Goal: Use online tool/utility: Utilize a website feature to perform a specific function

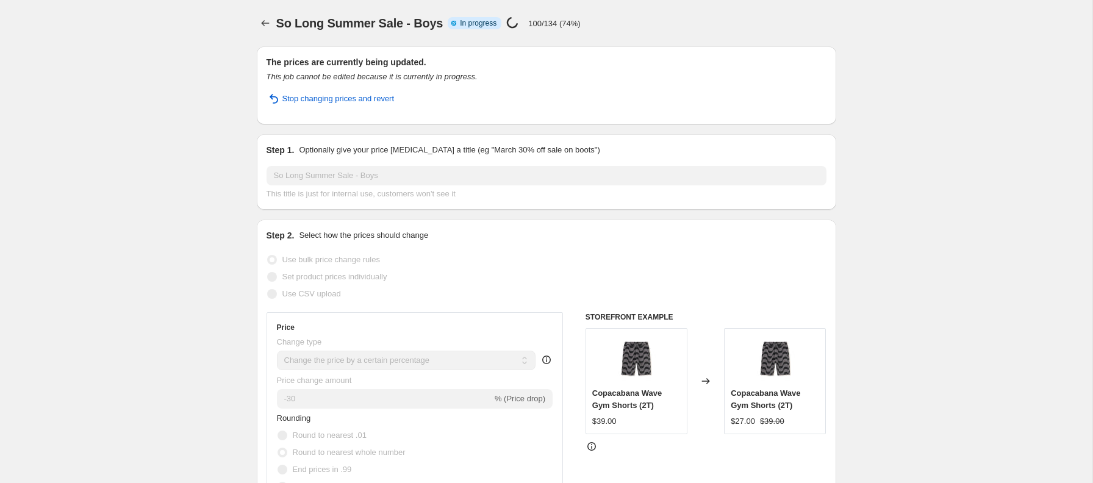
select select "percentage"
select select "collection"
click at [262, 22] on icon "Price change jobs" at bounding box center [265, 23] width 8 height 6
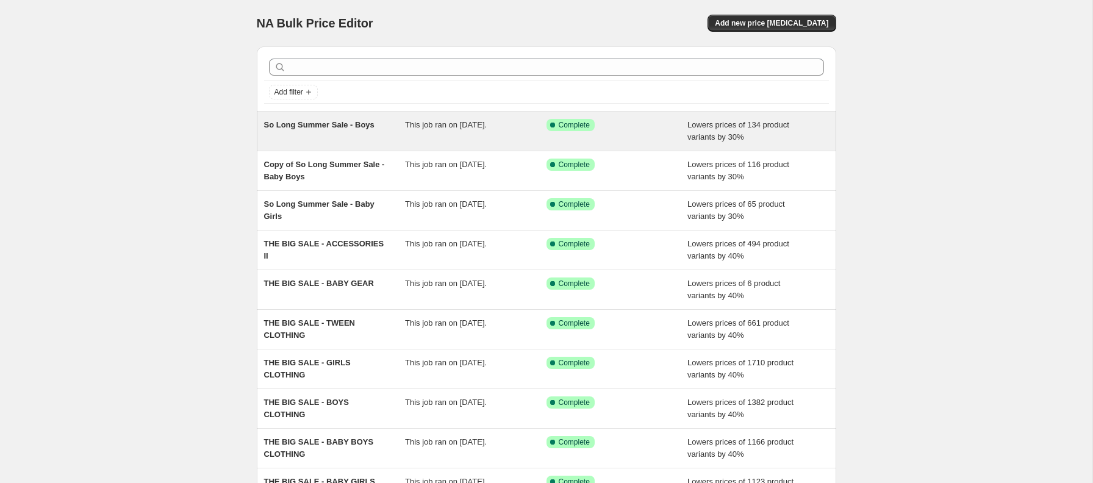
click at [458, 126] on span "This job ran on [DATE]." at bounding box center [446, 124] width 82 height 9
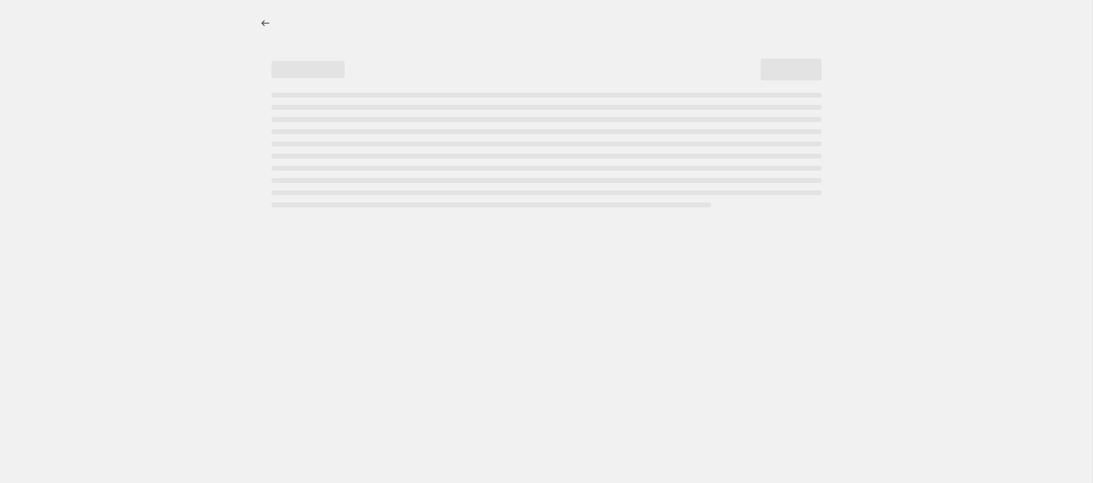
select select "percentage"
select select "collection"
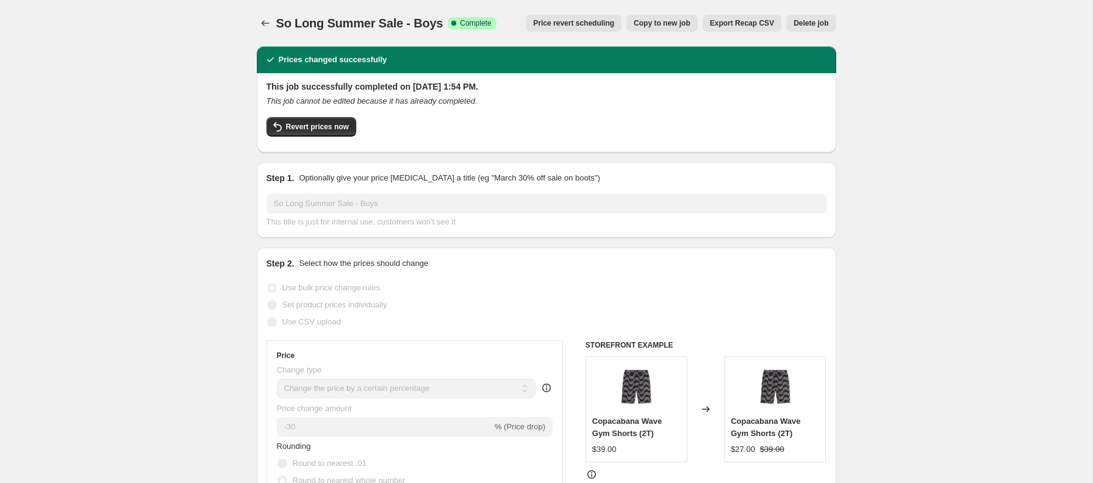
click at [649, 21] on span "Copy to new job" at bounding box center [662, 23] width 57 height 10
select select "percentage"
select select "collection"
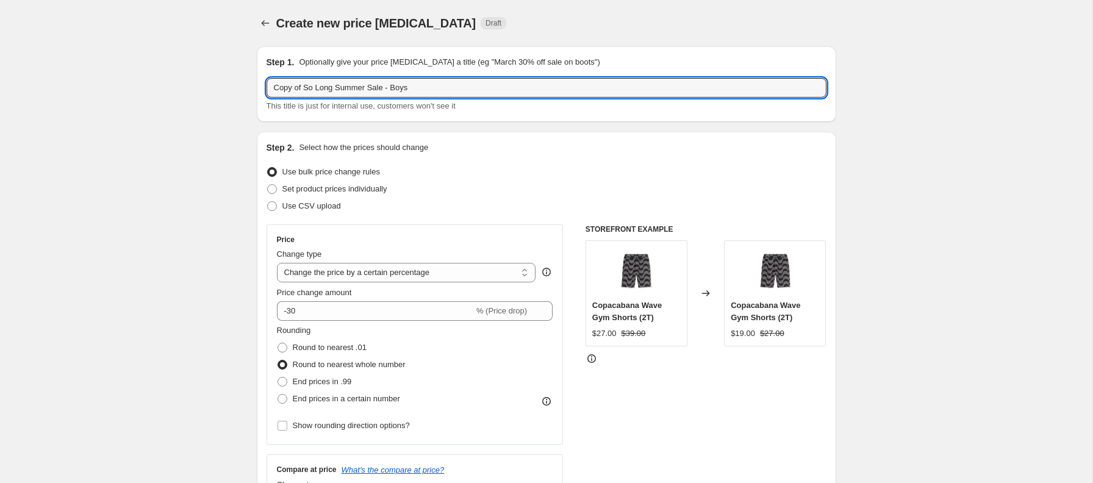
drag, startPoint x: 305, startPoint y: 90, endPoint x: 245, endPoint y: 80, distance: 61.8
drag, startPoint x: 365, startPoint y: 90, endPoint x: 477, endPoint y: 97, distance: 112.4
click at [462, 98] on div "So Long Summer Sale - Boys This title is just for internal use, customers won't…" at bounding box center [546, 95] width 560 height 34
type input "So Long Summer Sale - Girls"
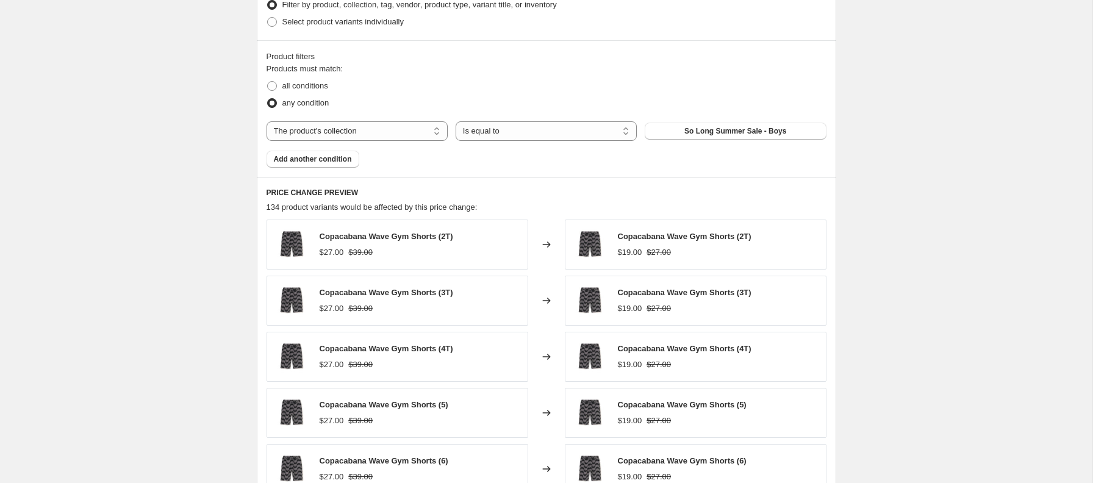
scroll to position [643, 0]
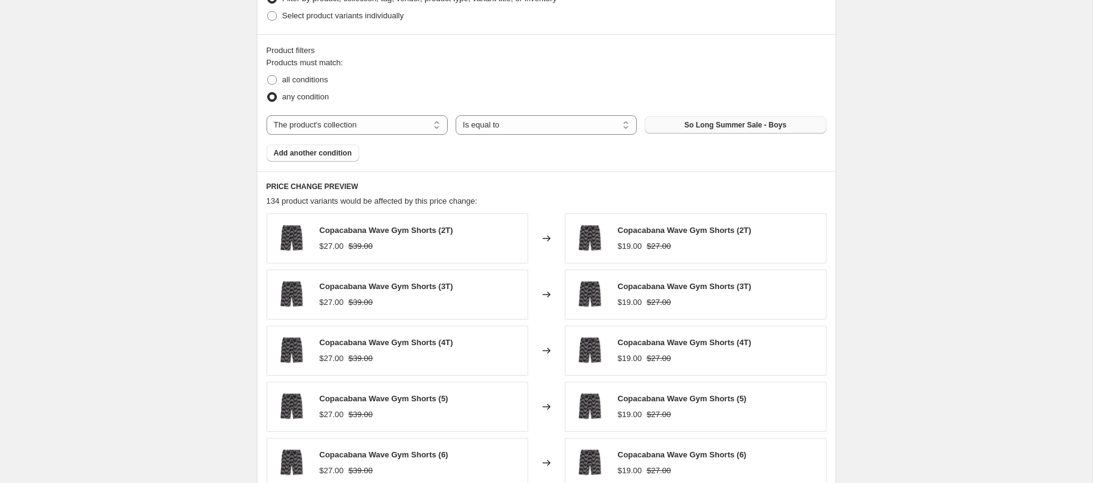
click at [707, 119] on button "So Long Summer Sale - Boys" at bounding box center [735, 124] width 181 height 17
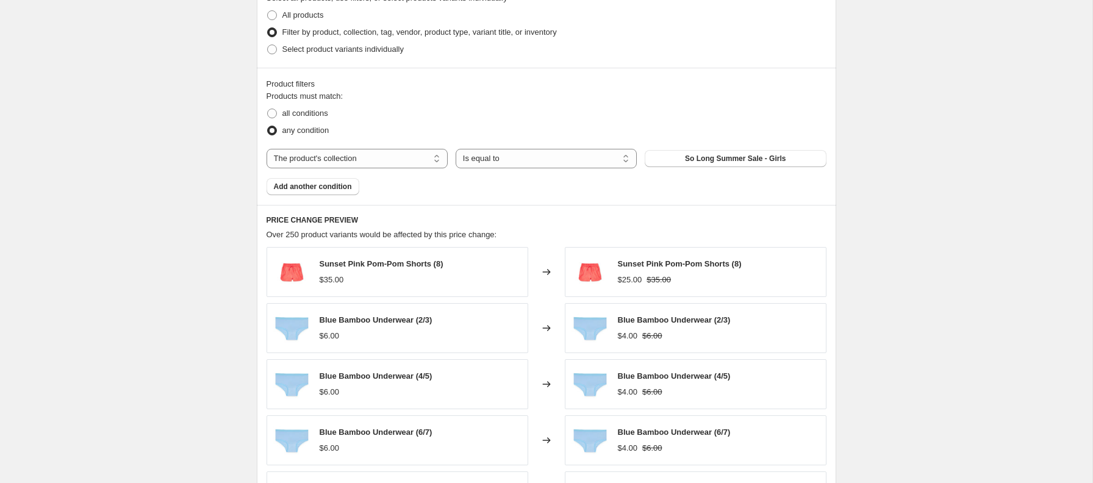
scroll to position [873, 0]
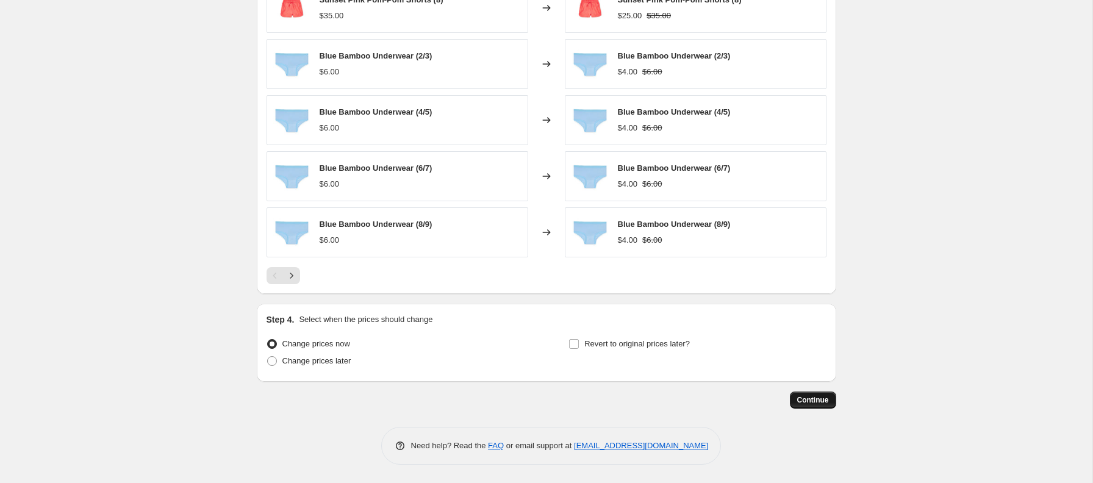
click at [816, 401] on span "Continue" at bounding box center [813, 400] width 32 height 10
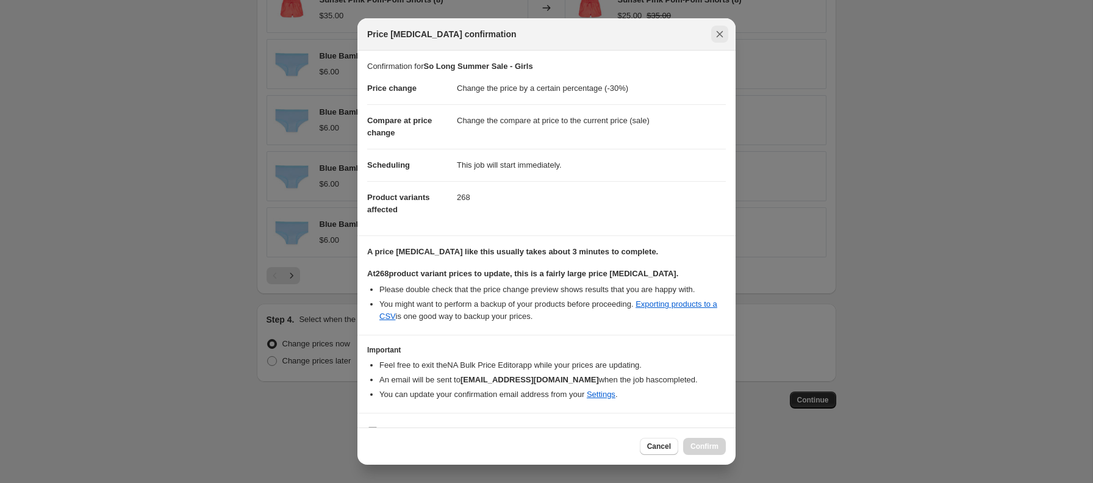
click at [718, 29] on icon "Close" at bounding box center [719, 34] width 12 height 12
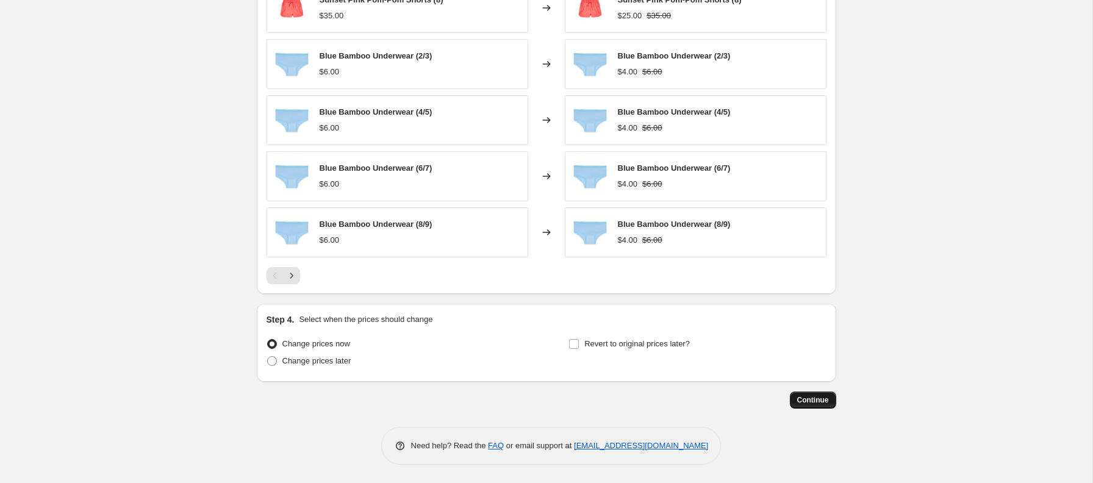
click at [811, 398] on span "Continue" at bounding box center [813, 400] width 32 height 10
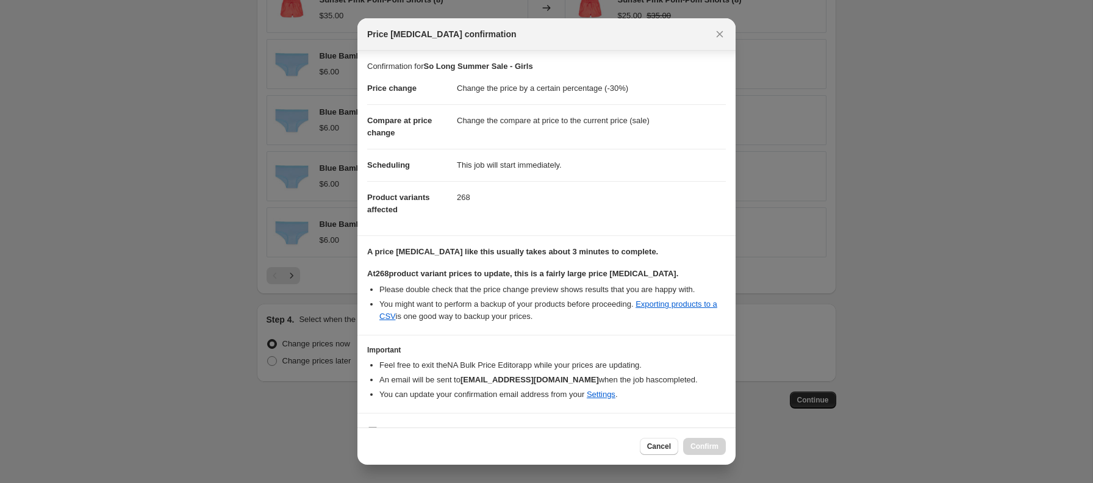
scroll to position [23, 0]
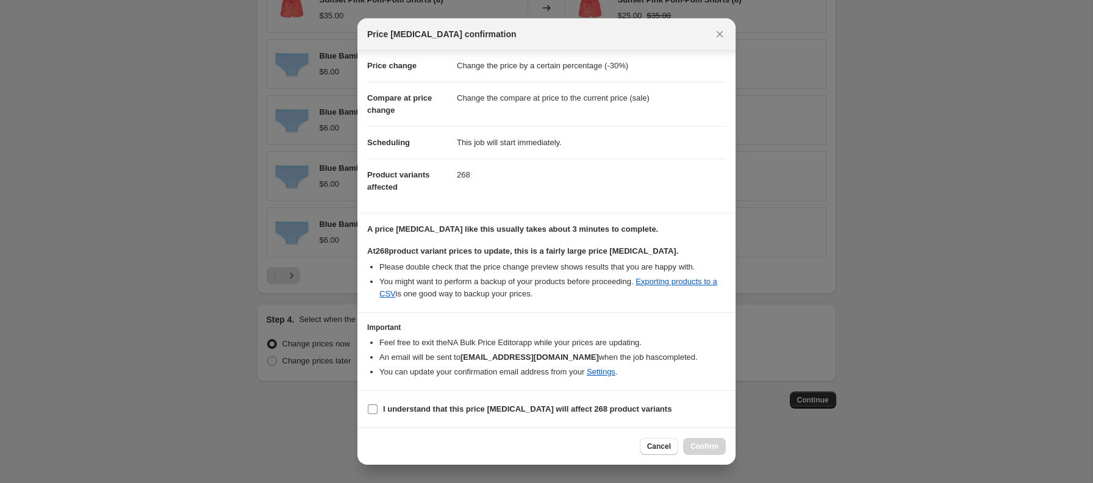
click at [374, 403] on label "I understand that this price [MEDICAL_DATA] will affect 268 product variants" at bounding box center [519, 409] width 304 height 17
click at [374, 404] on input "I understand that this price [MEDICAL_DATA] will affect 268 product variants" at bounding box center [373, 409] width 10 height 10
checkbox input "true"
click at [707, 442] on span "Confirm" at bounding box center [704, 446] width 28 height 10
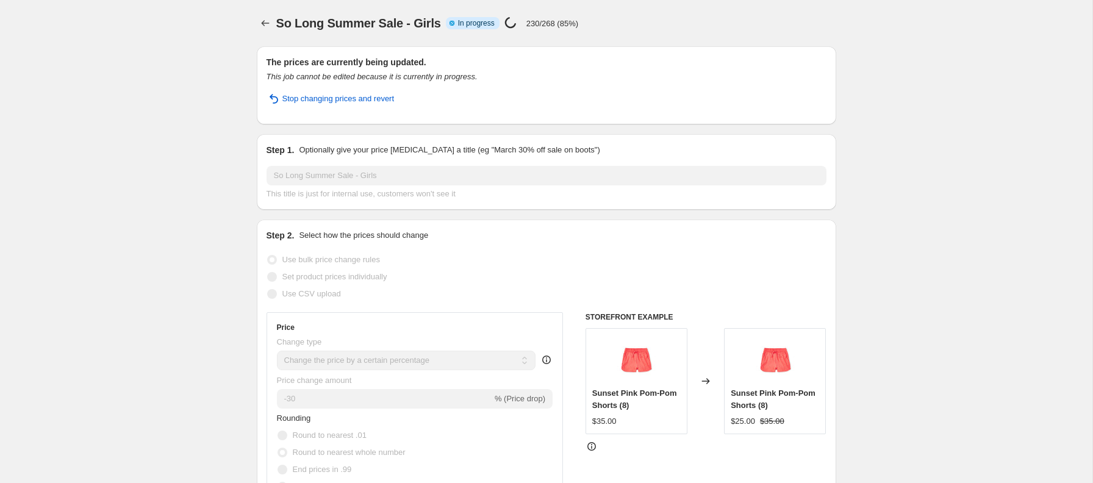
select select "percentage"
select select "collection"
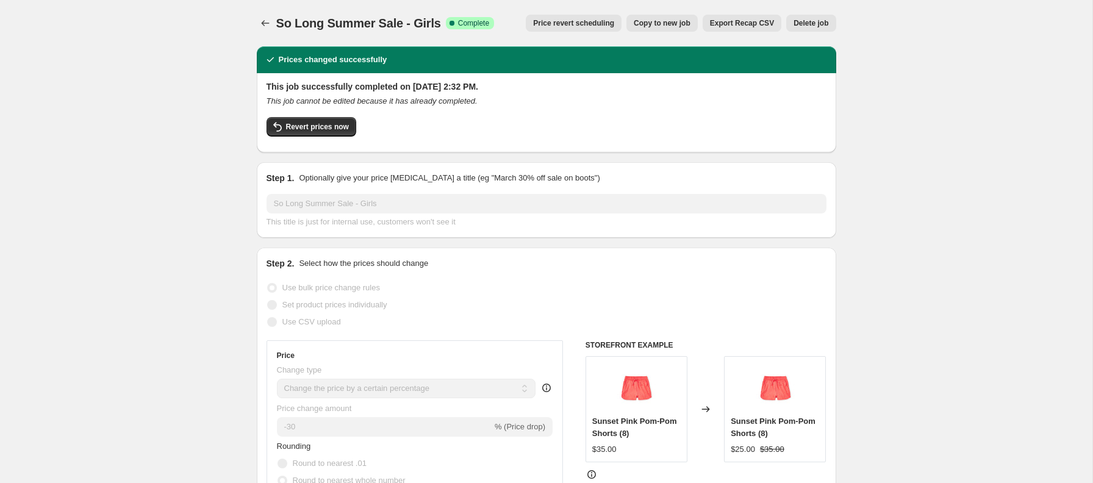
click at [649, 21] on span "Copy to new job" at bounding box center [662, 23] width 57 height 10
select select "percentage"
select select "collection"
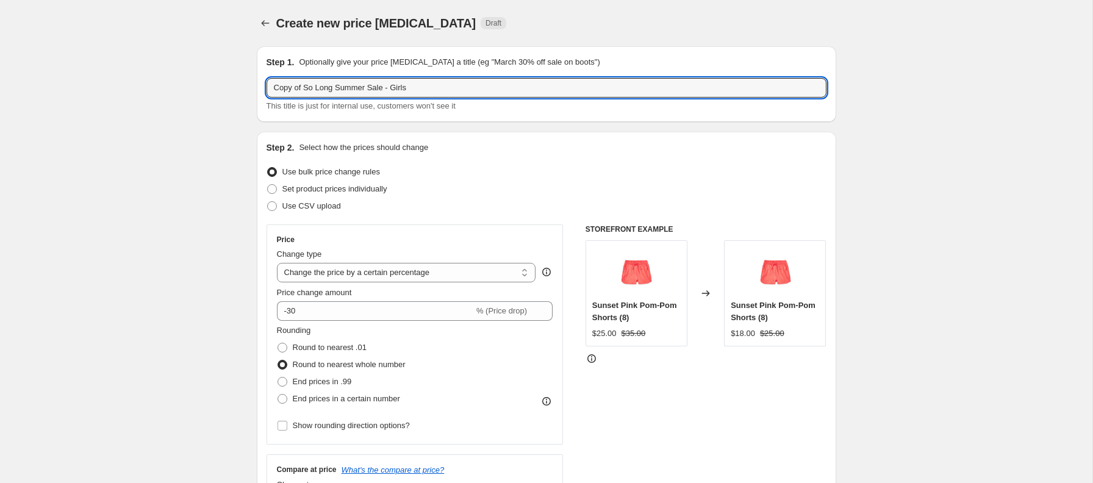
drag, startPoint x: 305, startPoint y: 90, endPoint x: 249, endPoint y: 90, distance: 56.1
click at [430, 91] on input "So Long Summer Sale - Girls" at bounding box center [546, 88] width 560 height 20
type input "So Long Summer Sale - Tween"
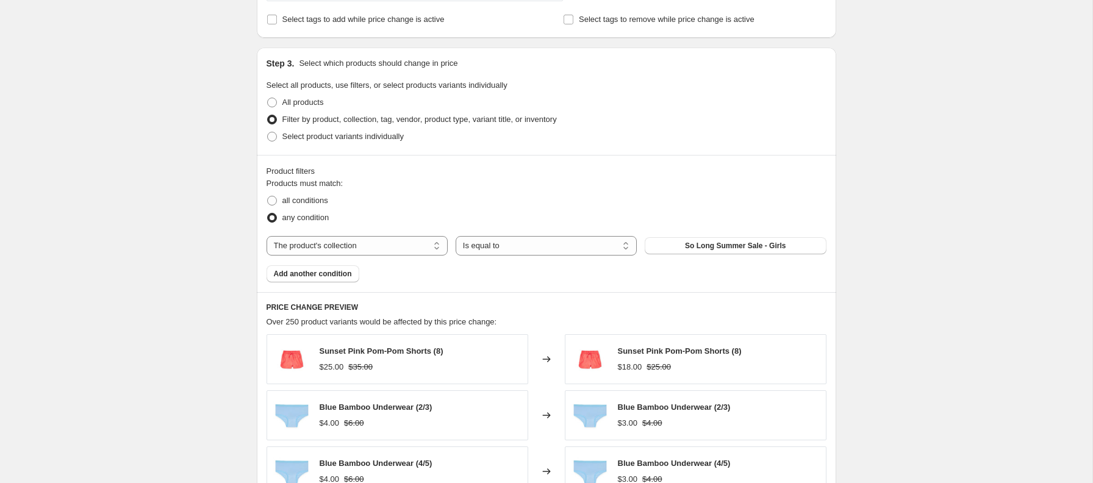
scroll to position [528, 0]
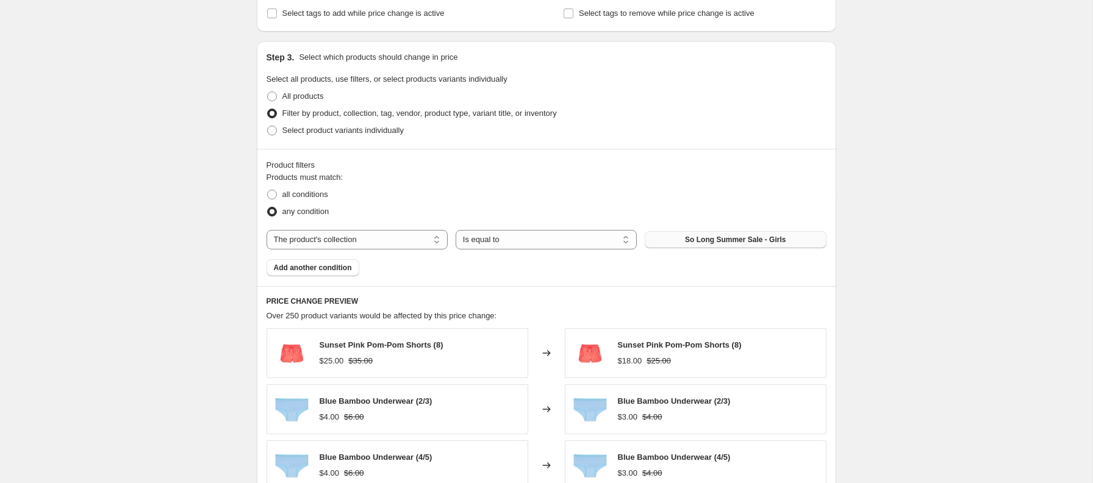
click at [722, 244] on span "So Long Summer Sale - Girls" at bounding box center [735, 240] width 101 height 10
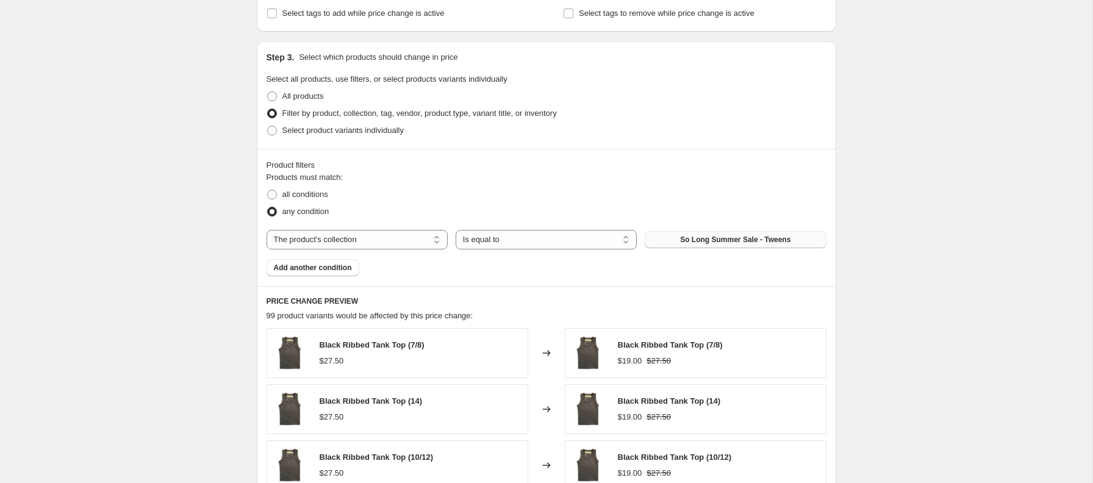
click at [932, 199] on div "Create new price [MEDICAL_DATA]. This page is ready Create new price [MEDICAL_D…" at bounding box center [546, 150] width 1092 height 1356
click at [961, 184] on div "Create new price [MEDICAL_DATA]. This page is ready Create new price [MEDICAL_D…" at bounding box center [546, 150] width 1092 height 1356
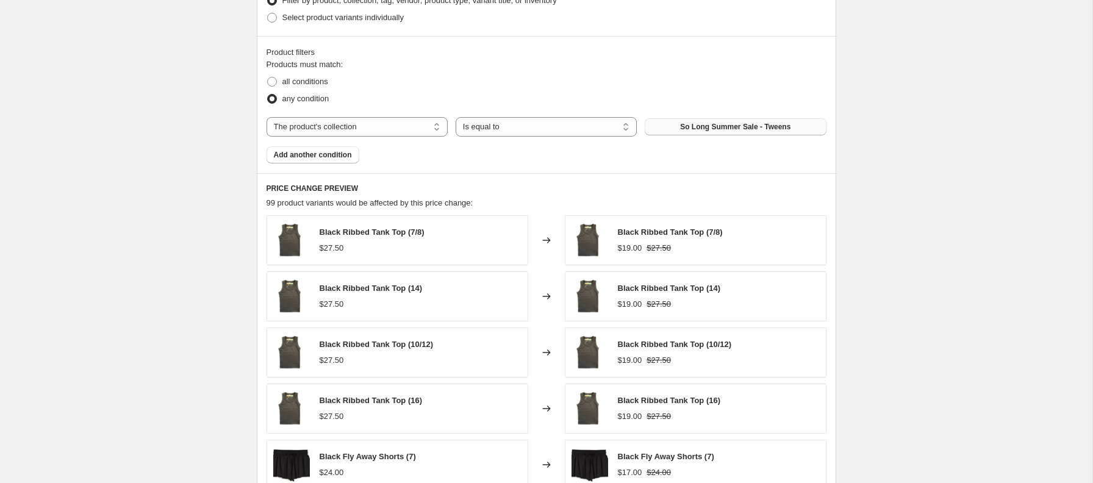
scroll to position [873, 0]
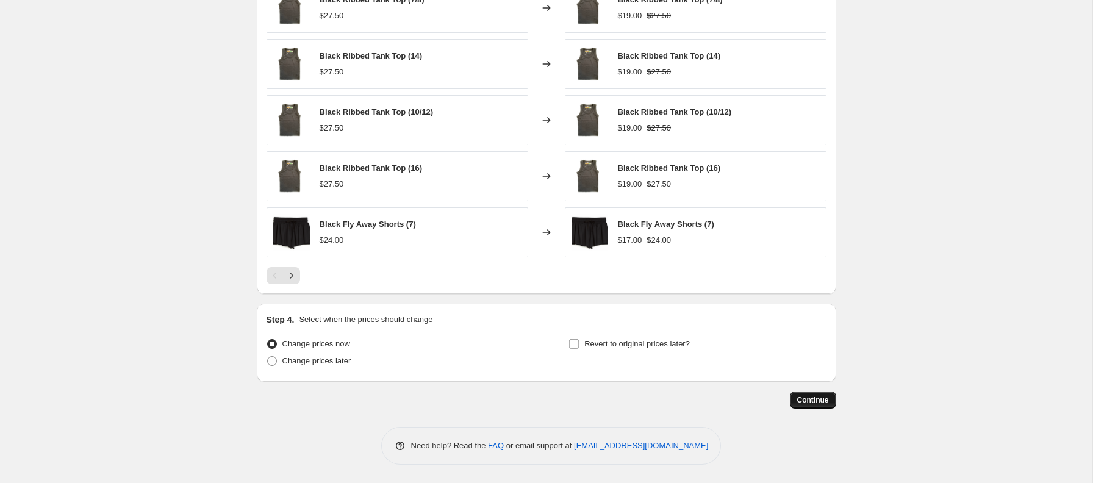
click at [809, 402] on span "Continue" at bounding box center [813, 400] width 32 height 10
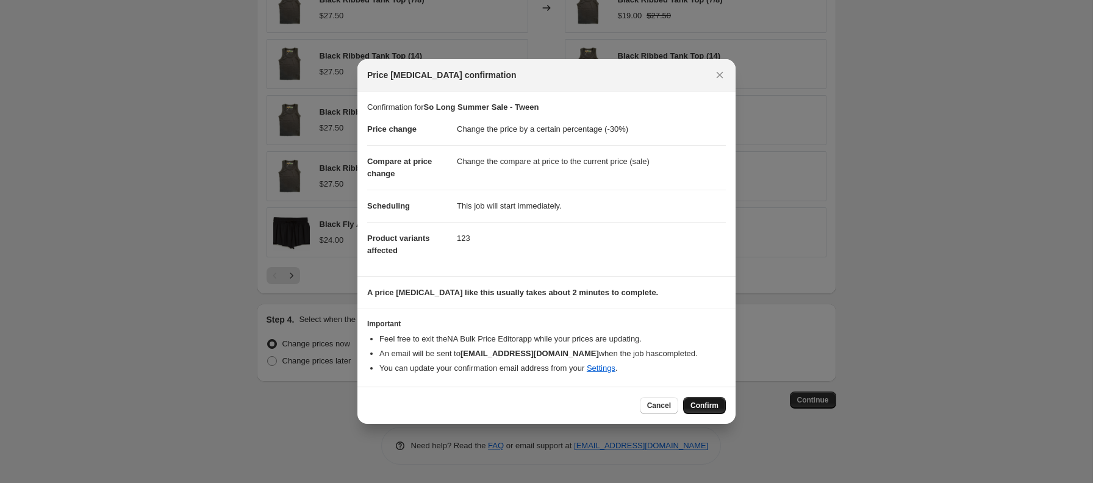
click at [698, 404] on span "Confirm" at bounding box center [704, 406] width 28 height 10
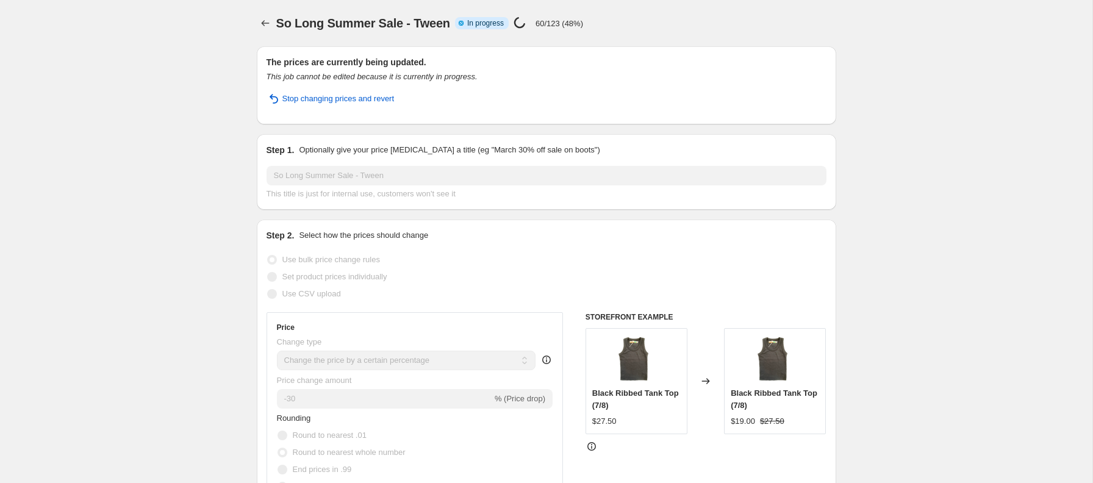
select select "percentage"
select select "collection"
